Goal: Information Seeking & Learning: Learn about a topic

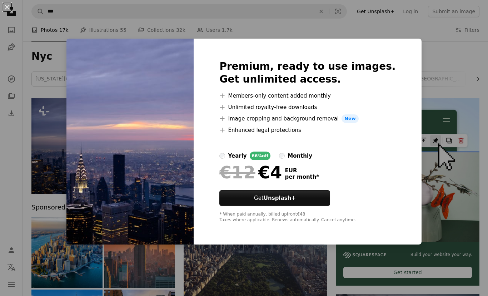
scroll to position [75, 0]
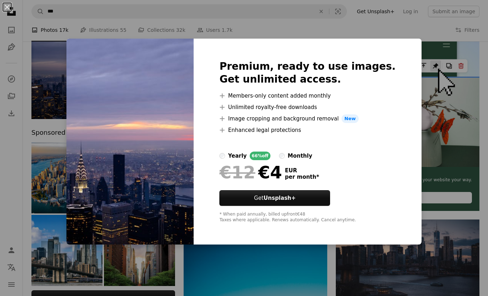
click at [269, 293] on div "An X shape Premium, ready to use images. Get unlimited access. A plus sign Memb…" at bounding box center [244, 148] width 488 height 296
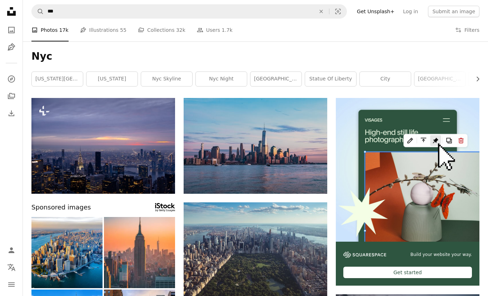
click at [360, 200] on img at bounding box center [407, 169] width 143 height 143
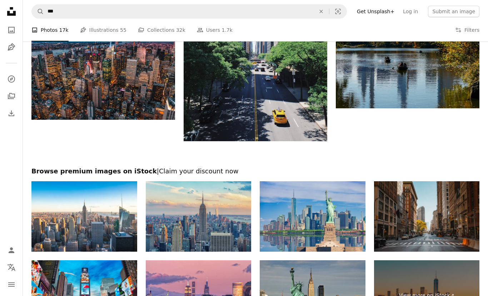
scroll to position [1103, 0]
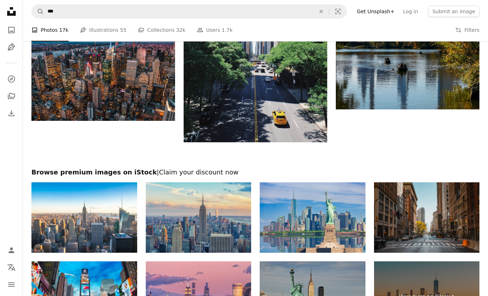
click at [322, 11] on icon "Find visuals sitewide" at bounding box center [320, 11] width 3 height 3
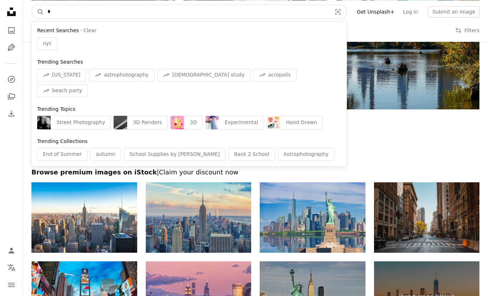
scroll to position [1103, 0]
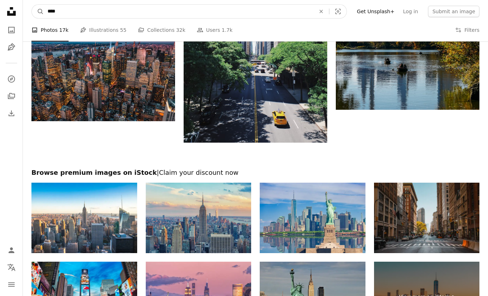
type input "****"
click at [38, 11] on button "A magnifying glass" at bounding box center [38, 12] width 12 height 14
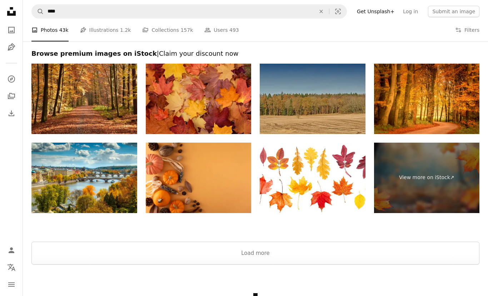
scroll to position [1357, 0]
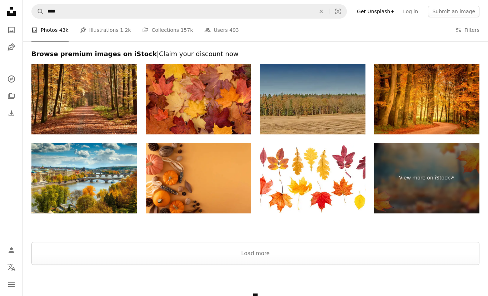
click at [322, 7] on button "An X shape" at bounding box center [321, 12] width 16 height 14
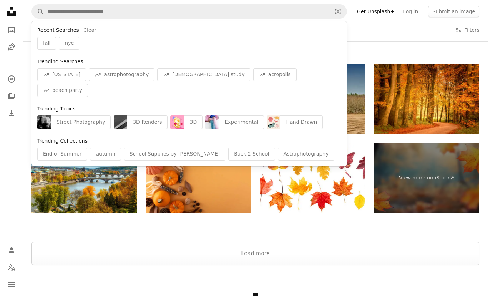
click at [70, 44] on span "nyc" at bounding box center [69, 43] width 9 height 7
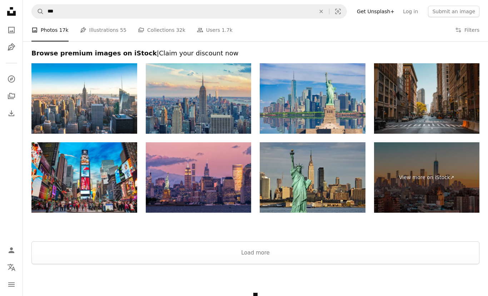
click at [419, 252] on button "Load more" at bounding box center [255, 252] width 448 height 23
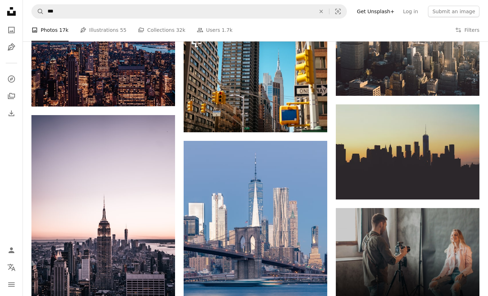
scroll to position [2069, 0]
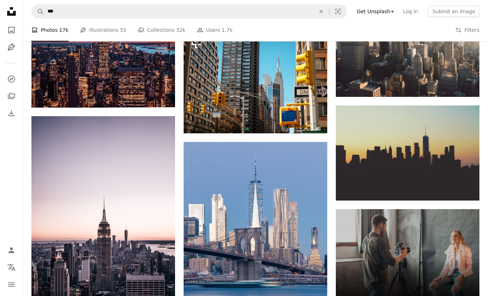
click at [322, 11] on icon "Find visuals sitewide" at bounding box center [320, 11] width 3 height 3
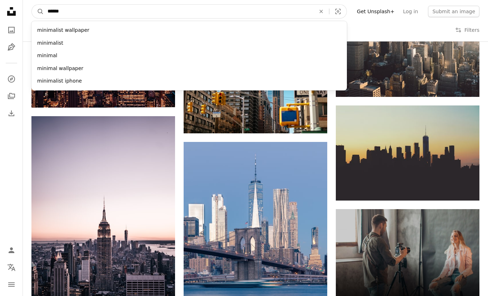
type input "*******"
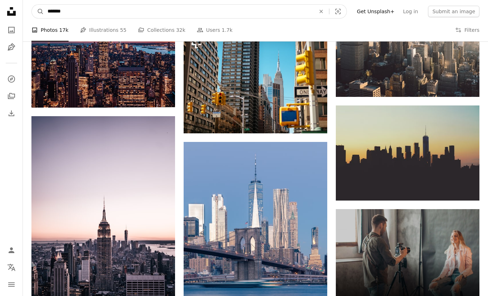
click at [38, 11] on button "A magnifying glass" at bounding box center [38, 12] width 12 height 14
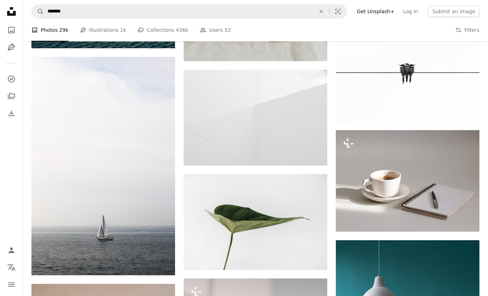
scroll to position [701, 0]
